Goal: Task Accomplishment & Management: Complete application form

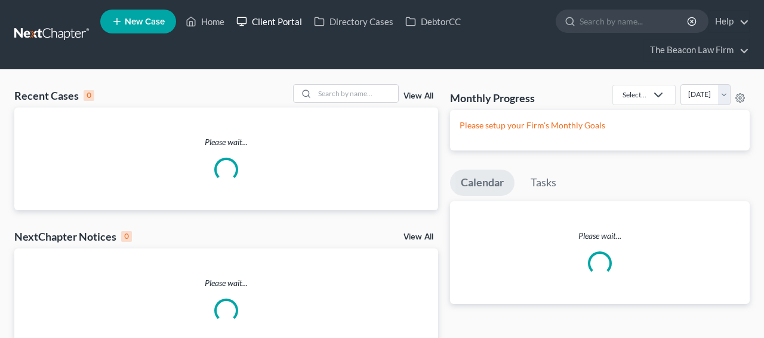
click at [251, 24] on link "Client Portal" at bounding box center [270, 21] width 78 height 21
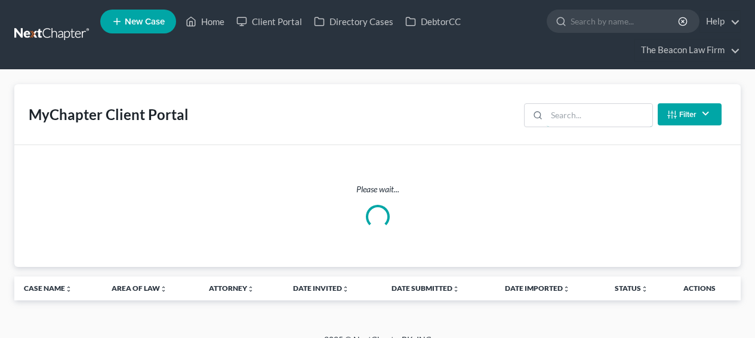
click at [562, 126] on input "search" at bounding box center [600, 115] width 106 height 23
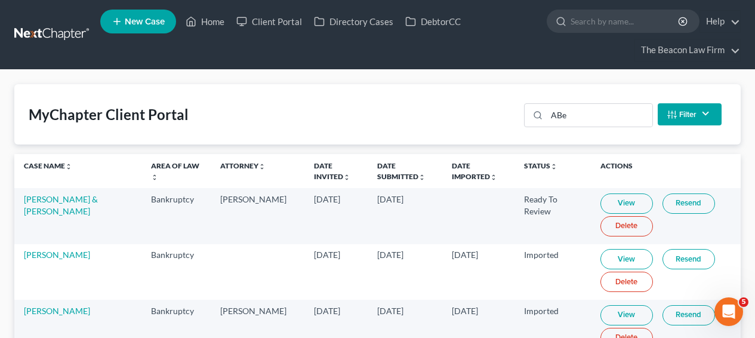
click at [594, 127] on div "ABe Filter Status Filter... Invited In Progress Ready To Review Reviewed Import…" at bounding box center [623, 115] width 207 height 32
click at [593, 124] on input "ABe" at bounding box center [600, 115] width 106 height 23
click at [599, 119] on input "Abd" at bounding box center [600, 115] width 106 height 23
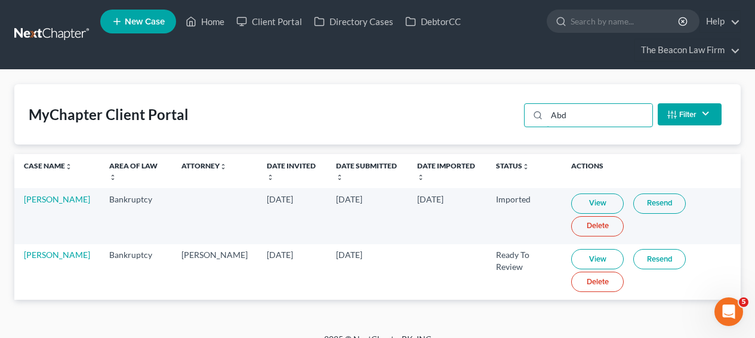
type input "Abd"
click at [591, 258] on link "View" at bounding box center [597, 259] width 53 height 20
click at [53, 36] on link at bounding box center [52, 34] width 76 height 21
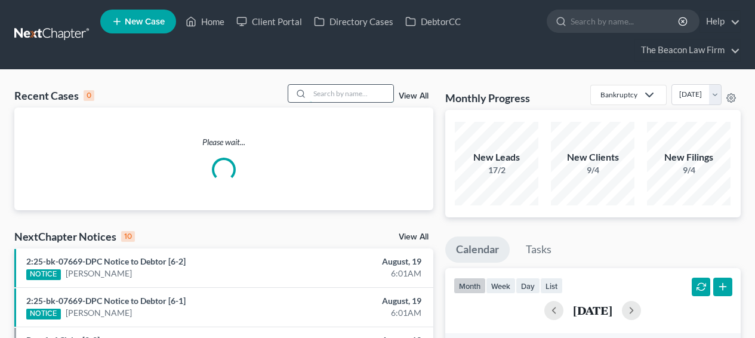
click at [366, 91] on input "search" at bounding box center [352, 93] width 84 height 17
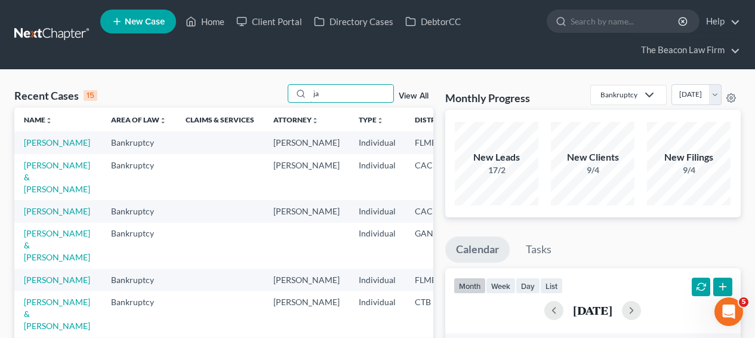
type input "j"
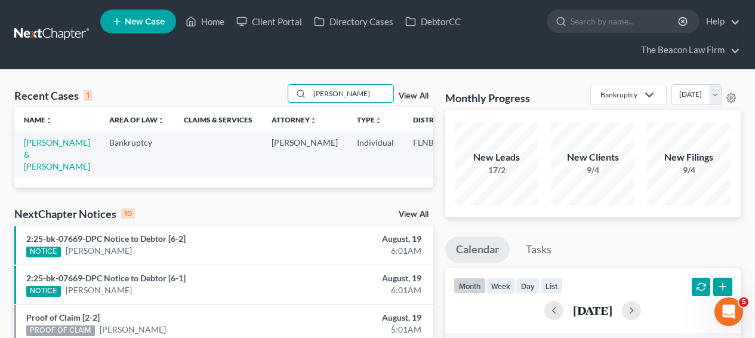
type input "[PERSON_NAME]"
click at [16, 155] on td "[PERSON_NAME] & [PERSON_NAME]" at bounding box center [56, 154] width 85 height 46
click at [23, 155] on td "[PERSON_NAME] & [PERSON_NAME]" at bounding box center [56, 154] width 85 height 46
click at [26, 155] on link "[PERSON_NAME] & [PERSON_NAME]" at bounding box center [57, 154] width 66 height 34
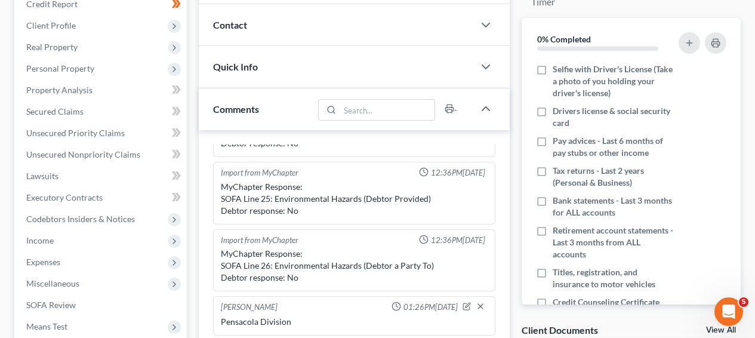
scroll to position [148, 0]
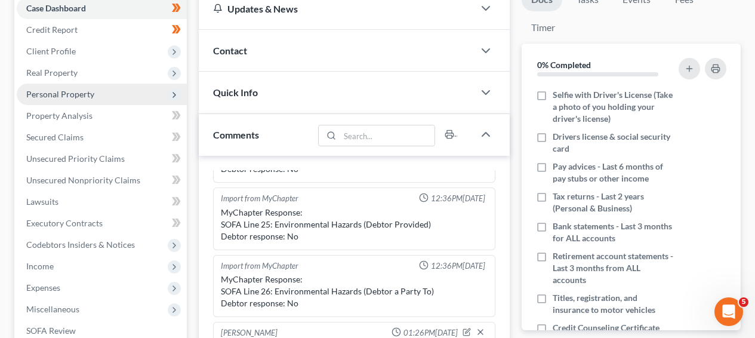
click at [87, 100] on span "Personal Property" at bounding box center [102, 94] width 170 height 21
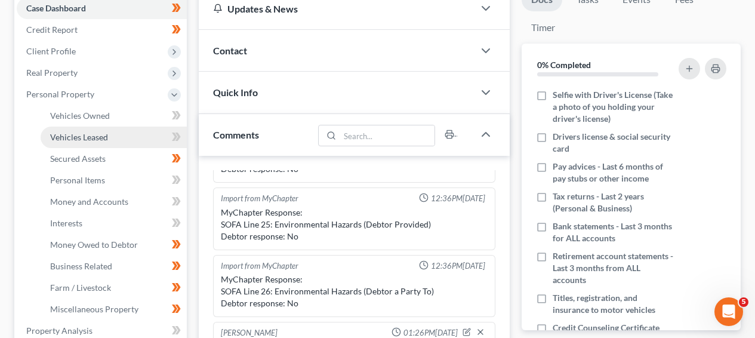
click at [82, 134] on span "Vehicles Leased" at bounding box center [79, 137] width 58 height 10
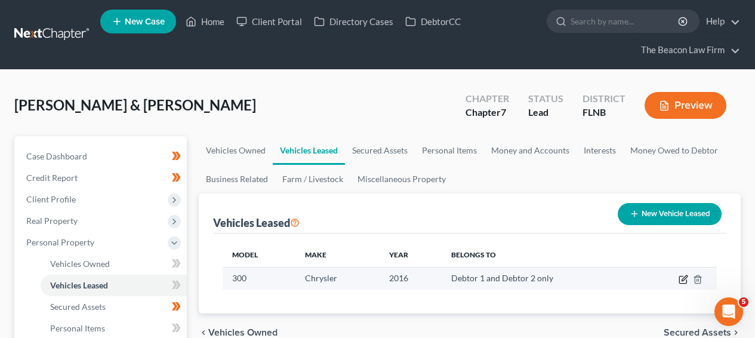
click at [682, 279] on icon "button" at bounding box center [684, 280] width 10 height 10
select select "0"
select select "10"
select select "2"
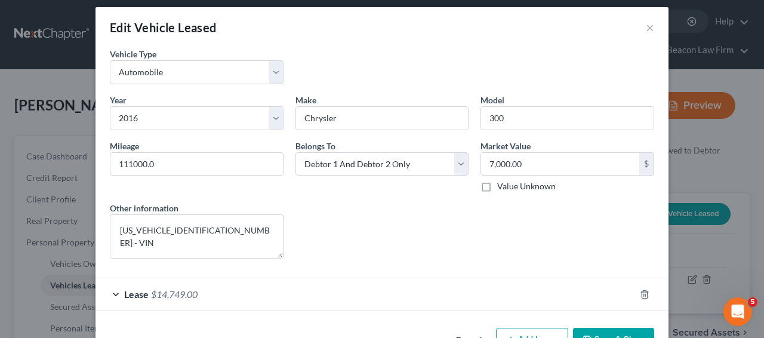
scroll to position [8, 0]
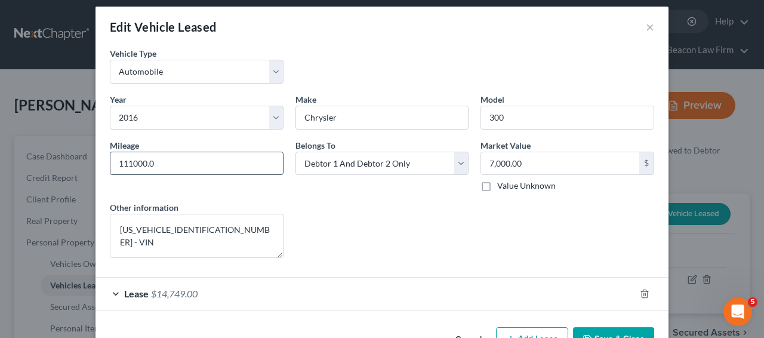
click at [186, 166] on input "111000.0" at bounding box center [196, 163] width 173 height 23
paste input "4,443"
type input "114,443"
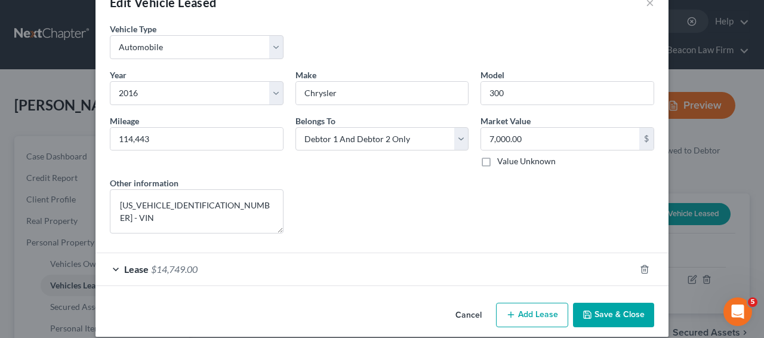
scroll to position [0, 0]
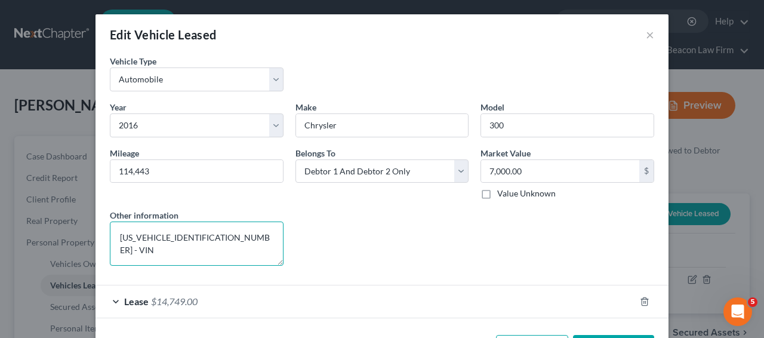
click at [144, 234] on textarea "[US_VEHICLE_IDENTIFICATION_NUMBER] - VIN" at bounding box center [197, 244] width 174 height 44
click at [649, 35] on button "×" at bounding box center [650, 34] width 8 height 14
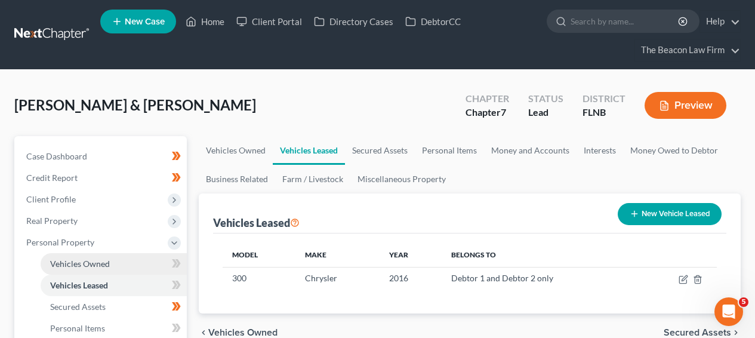
click at [131, 257] on link "Vehicles Owned" at bounding box center [114, 263] width 146 height 21
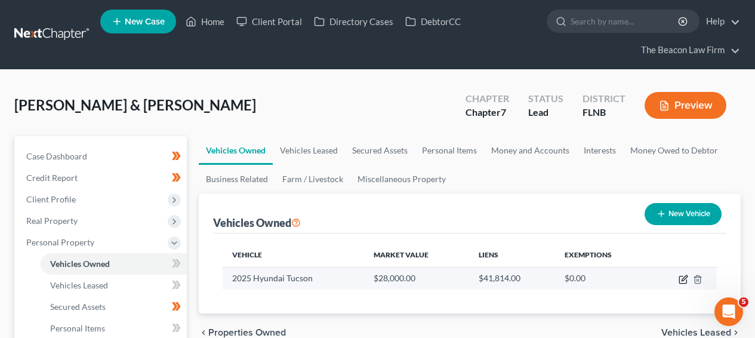
click at [679, 276] on icon "button" at bounding box center [684, 280] width 10 height 10
select select "0"
select select "1"
select select "0"
select select "2"
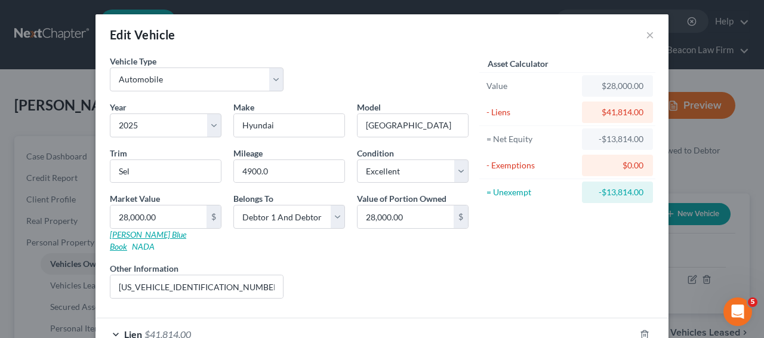
click at [122, 234] on link "[PERSON_NAME] Blue Book" at bounding box center [148, 240] width 76 height 22
click at [646, 31] on button "×" at bounding box center [650, 34] width 8 height 14
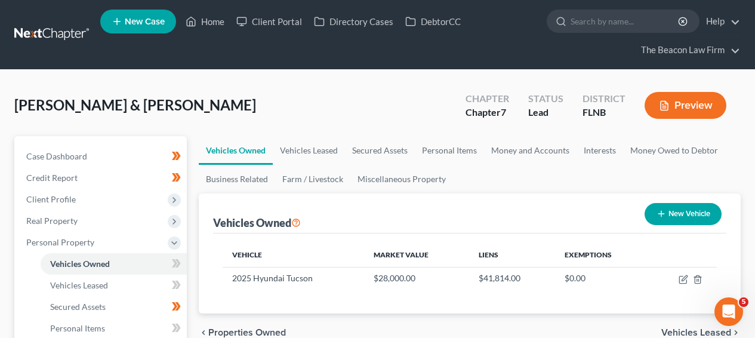
click at [709, 330] on span "Vehicles Leased" at bounding box center [697, 333] width 70 height 10
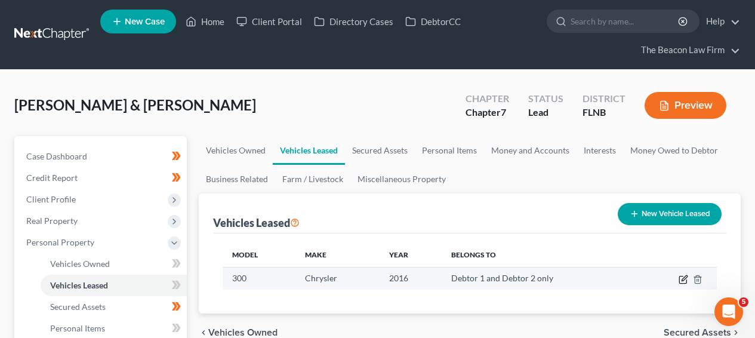
click at [684, 282] on icon "button" at bounding box center [684, 280] width 10 height 10
select select "0"
select select "10"
select select "2"
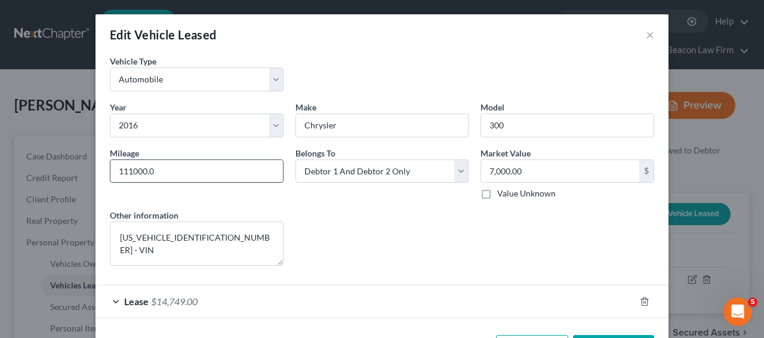
click at [119, 167] on input "111000.0" at bounding box center [196, 171] width 173 height 23
paste input "4,443"
type input "114,443"
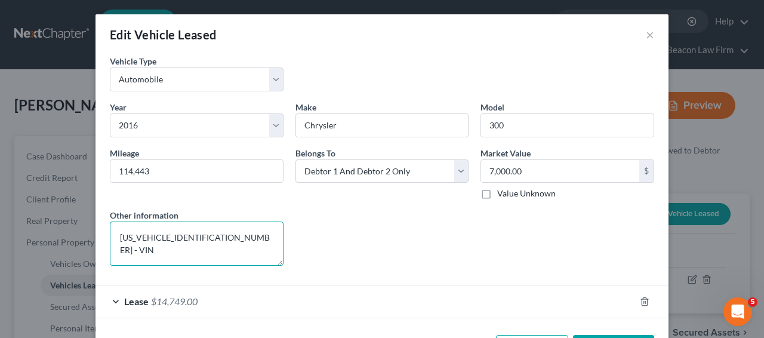
click at [248, 238] on textarea "[US_VEHICLE_IDENTIFICATION_NUMBER] - VIN" at bounding box center [197, 244] width 174 height 44
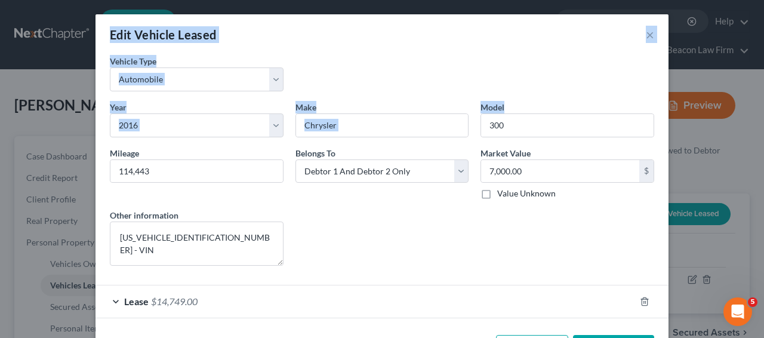
drag, startPoint x: 752, startPoint y: 118, endPoint x: 764, endPoint y: 207, distance: 89.2
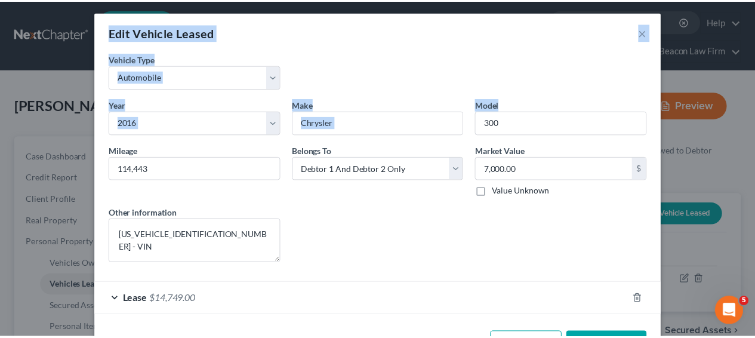
scroll to position [45, 0]
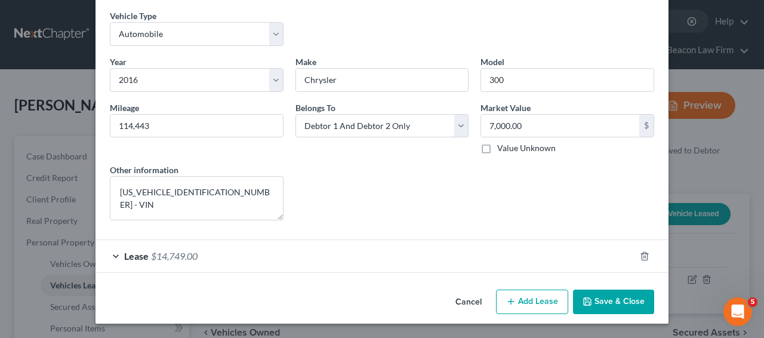
click at [632, 288] on div "Cancel Add Lien Add Lease Add Exemption Save & Close" at bounding box center [382, 304] width 573 height 39
click at [631, 294] on button "Save & Close" at bounding box center [613, 302] width 81 height 25
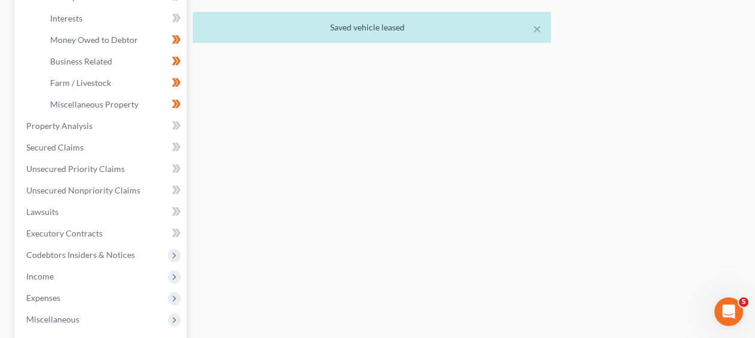
scroll to position [354, 0]
click at [126, 280] on span "Income" at bounding box center [102, 275] width 170 height 21
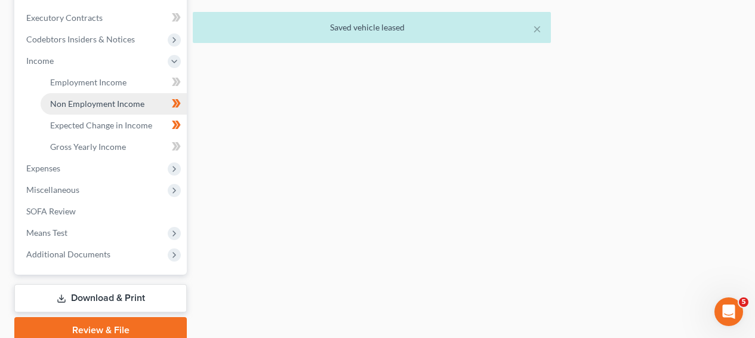
click at [124, 104] on span "Non Employment Income" at bounding box center [97, 104] width 94 height 10
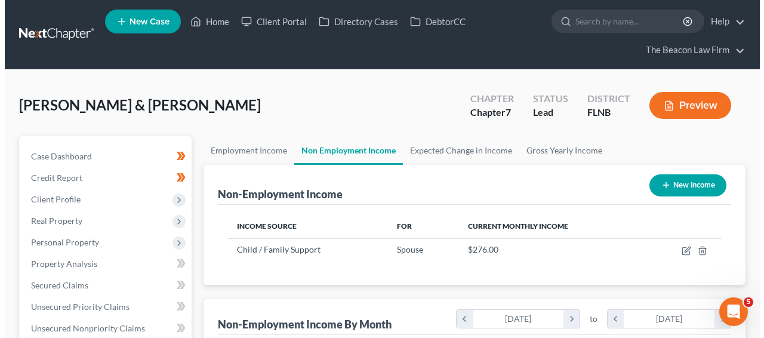
scroll to position [214, 302]
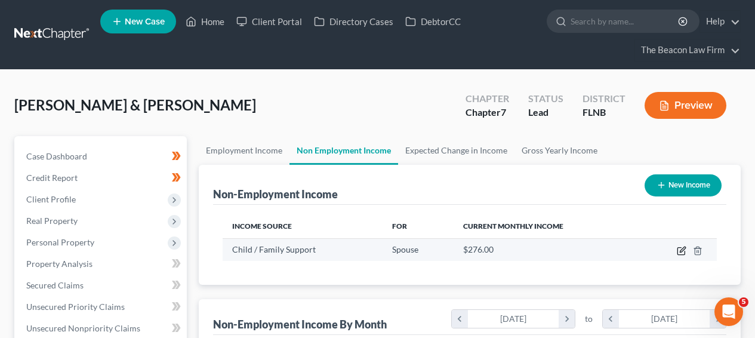
click at [685, 254] on icon "button" at bounding box center [681, 251] width 7 height 7
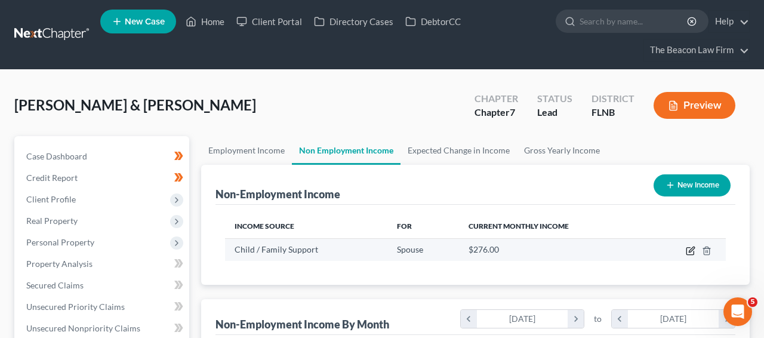
select select "7"
select select "0"
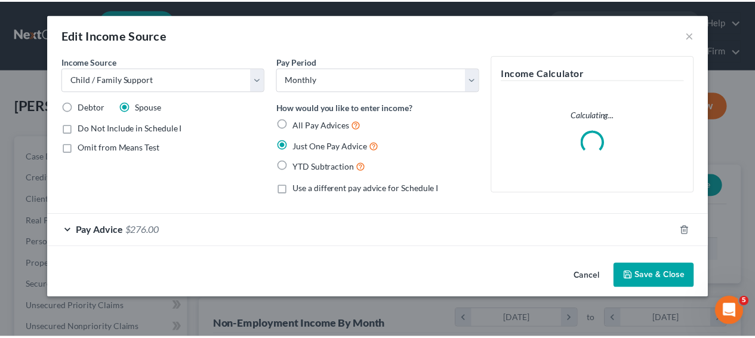
scroll to position [214, 306]
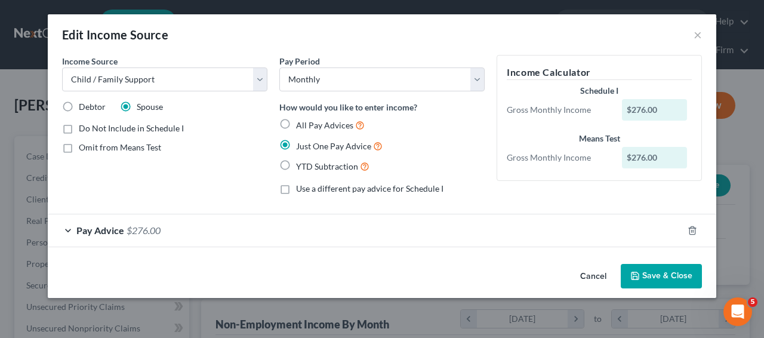
click at [619, 239] on div "Pay Advice $276.00" at bounding box center [365, 230] width 635 height 32
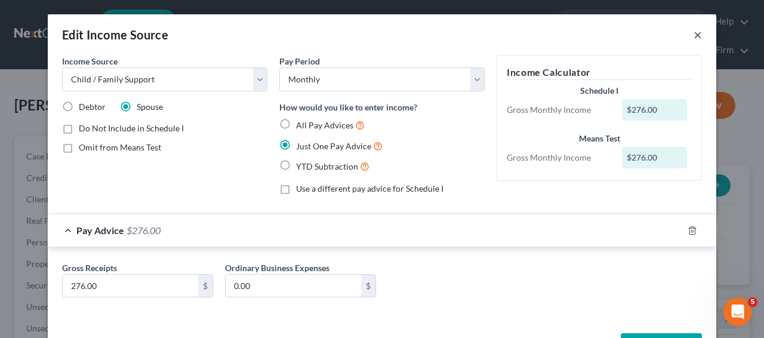
click at [694, 39] on button "×" at bounding box center [698, 34] width 8 height 14
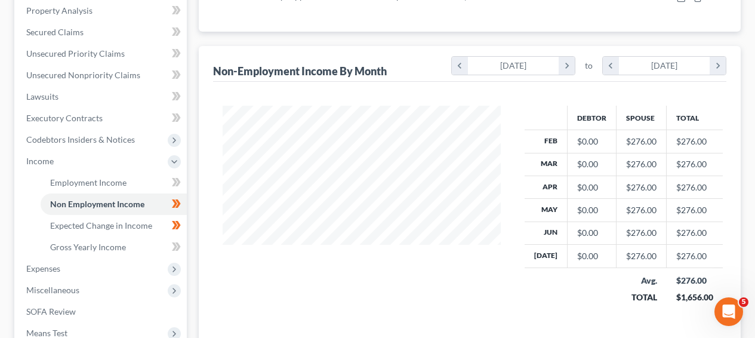
scroll to position [294, 0]
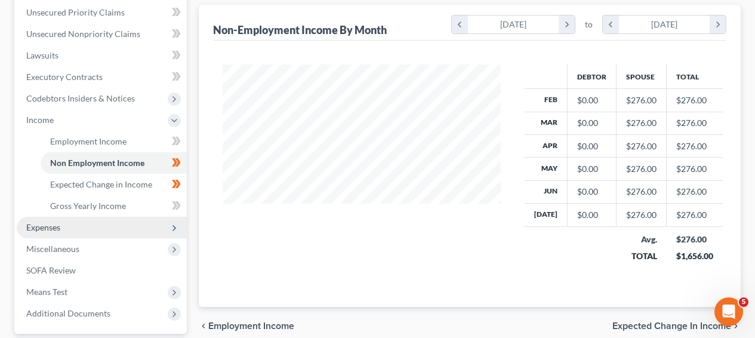
click at [134, 225] on span "Expenses" at bounding box center [102, 227] width 170 height 21
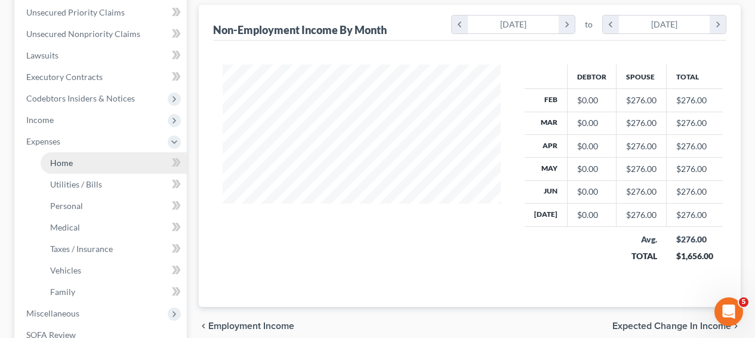
click at [145, 166] on link "Home" at bounding box center [114, 162] width 146 height 21
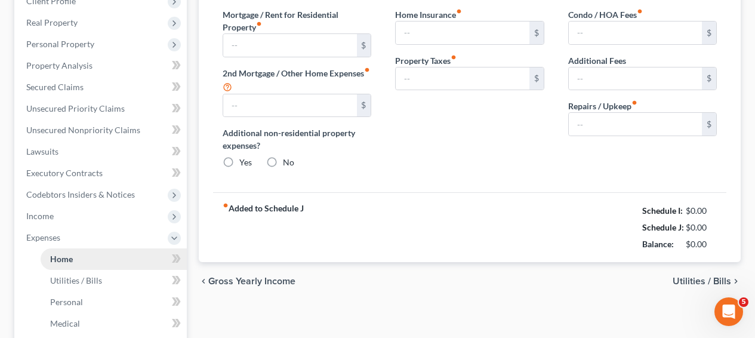
type input "2,000.00"
type input "0.00"
radio input "true"
type input "0.00"
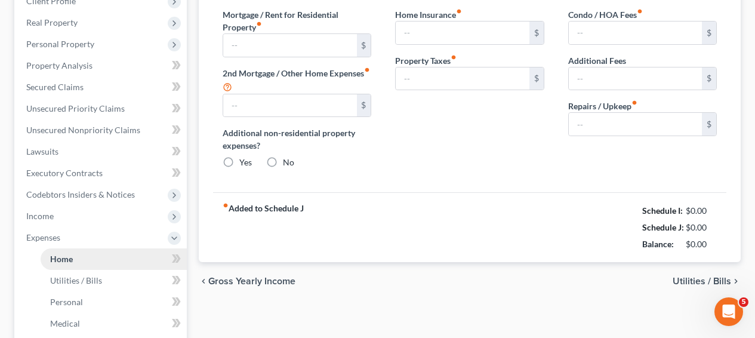
type input "0.00"
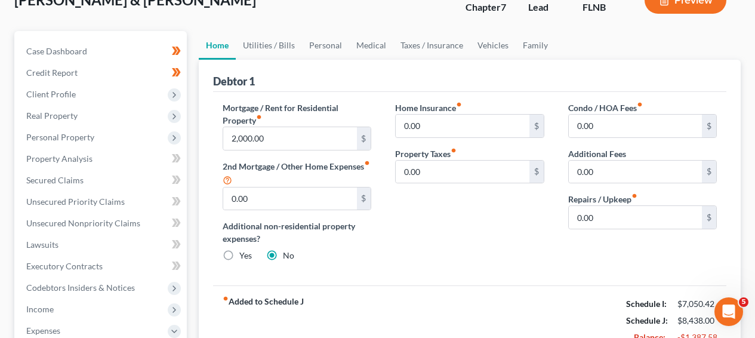
scroll to position [106, 0]
click at [283, 50] on link "Utilities / Bills" at bounding box center [269, 44] width 66 height 29
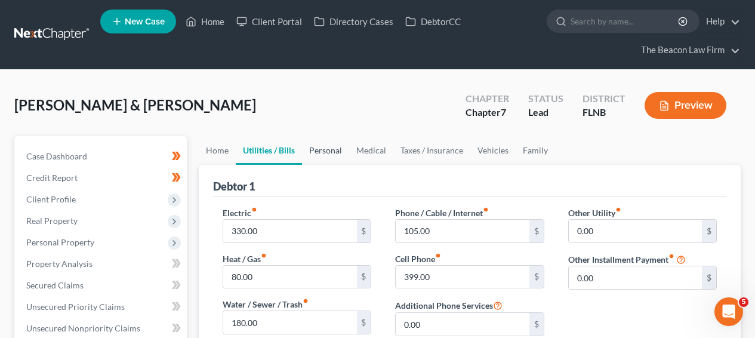
click at [330, 149] on link "Personal" at bounding box center [325, 150] width 47 height 29
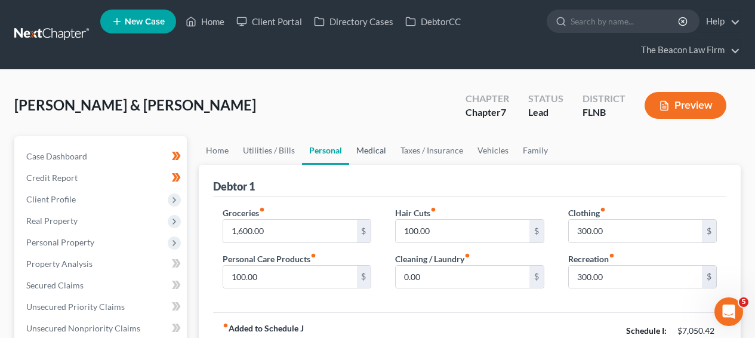
click at [374, 151] on link "Medical" at bounding box center [371, 150] width 44 height 29
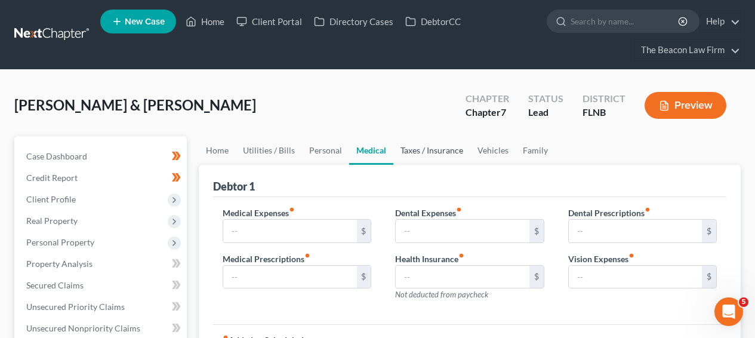
click at [426, 153] on link "Taxes / Insurance" at bounding box center [432, 150] width 77 height 29
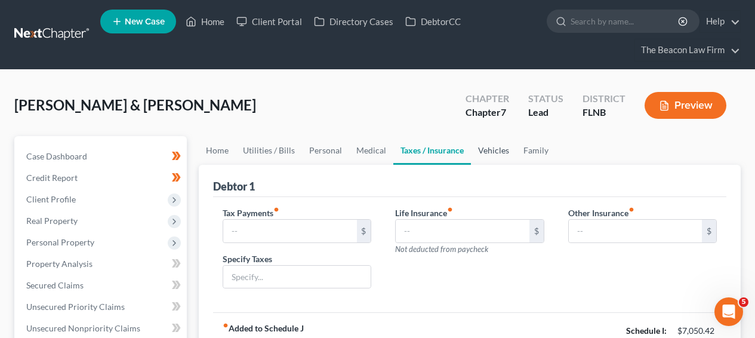
click at [488, 153] on link "Vehicles" at bounding box center [493, 150] width 45 height 29
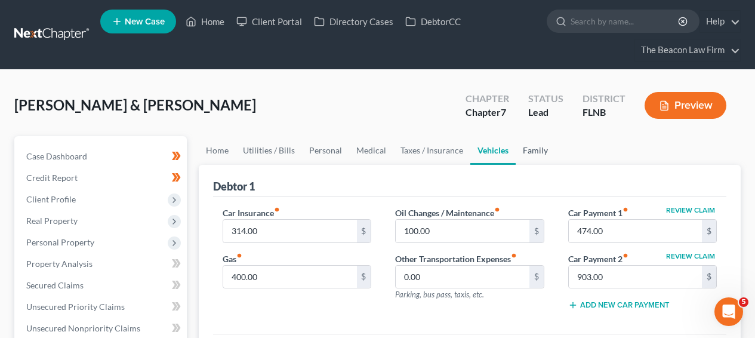
click at [530, 147] on link "Family" at bounding box center [535, 150] width 39 height 29
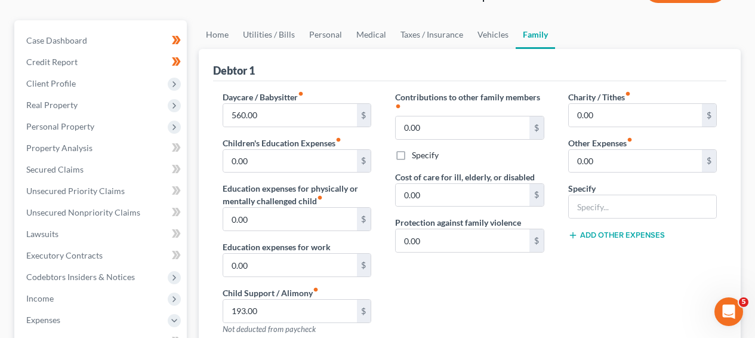
scroll to position [114, 0]
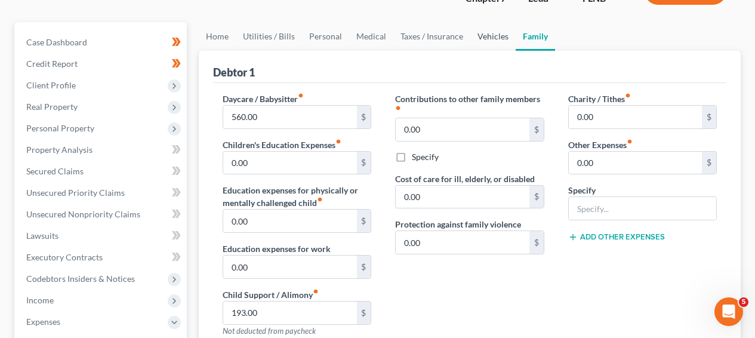
click at [479, 38] on link "Vehicles" at bounding box center [493, 36] width 45 height 29
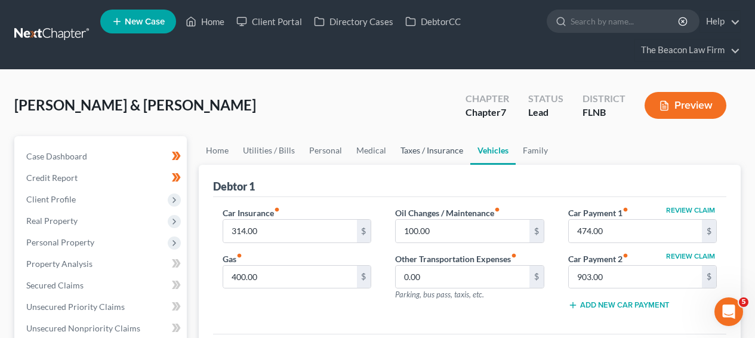
click at [441, 155] on link "Taxes / Insurance" at bounding box center [432, 150] width 77 height 29
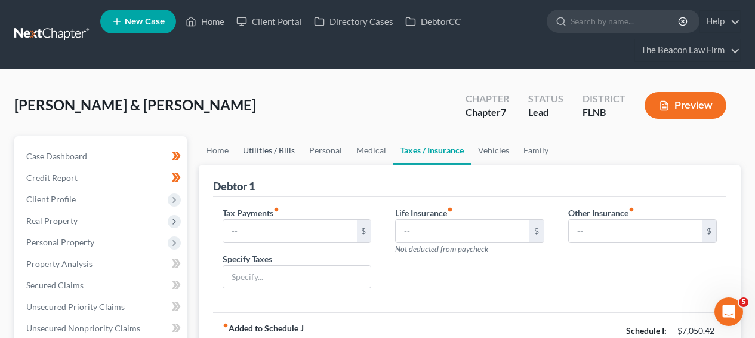
click at [249, 153] on link "Utilities / Bills" at bounding box center [269, 150] width 66 height 29
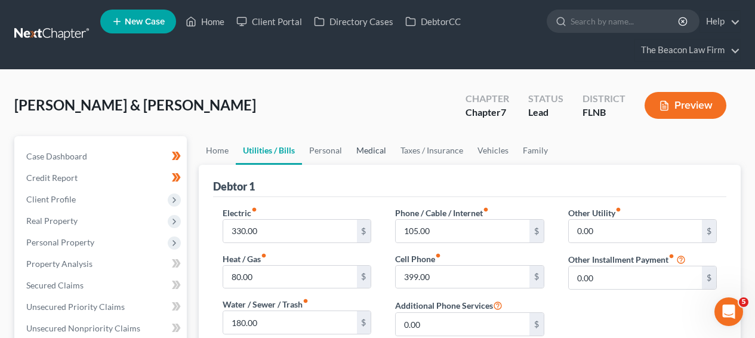
click at [357, 150] on link "Medical" at bounding box center [371, 150] width 44 height 29
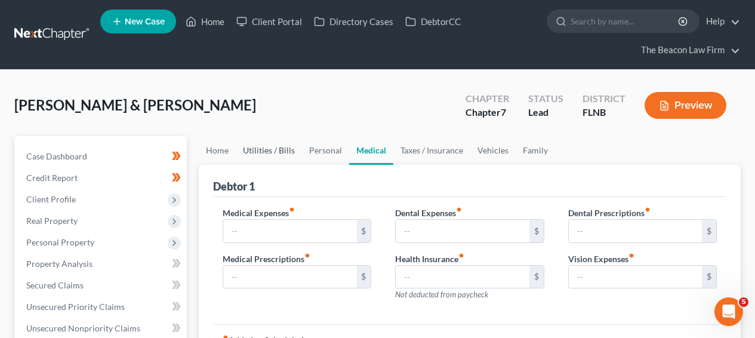
click at [288, 151] on link "Utilities / Bills" at bounding box center [269, 150] width 66 height 29
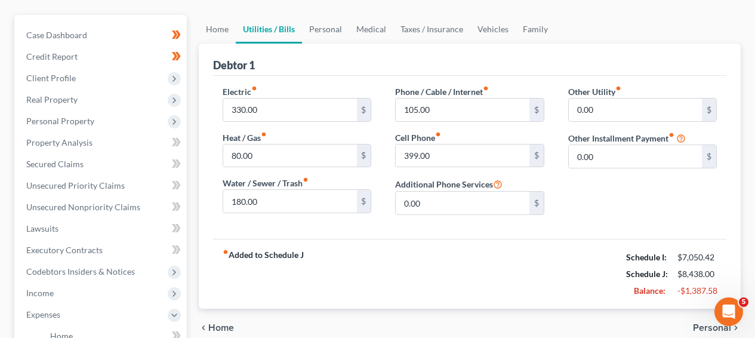
scroll to position [122, 0]
click at [312, 108] on input "330.00" at bounding box center [289, 108] width 133 height 23
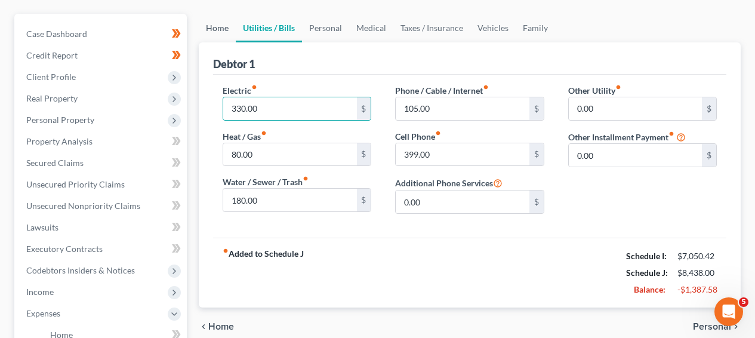
click at [231, 29] on link "Home" at bounding box center [217, 28] width 37 height 29
